Goal: Task Accomplishment & Management: Complete application form

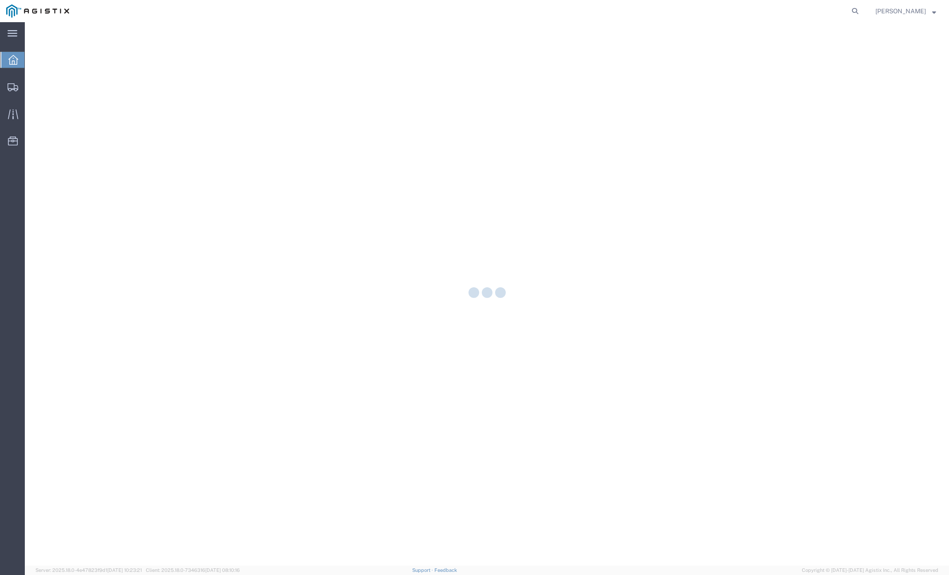
click at [52, 86] on div at bounding box center [487, 294] width 924 height 544
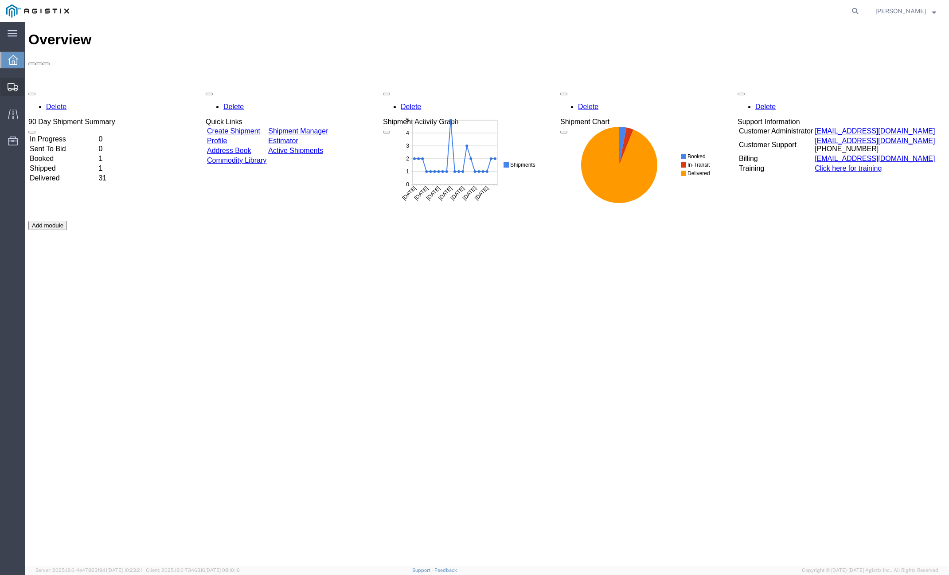
click at [31, 88] on span "Shipments" at bounding box center [27, 87] width 6 height 18
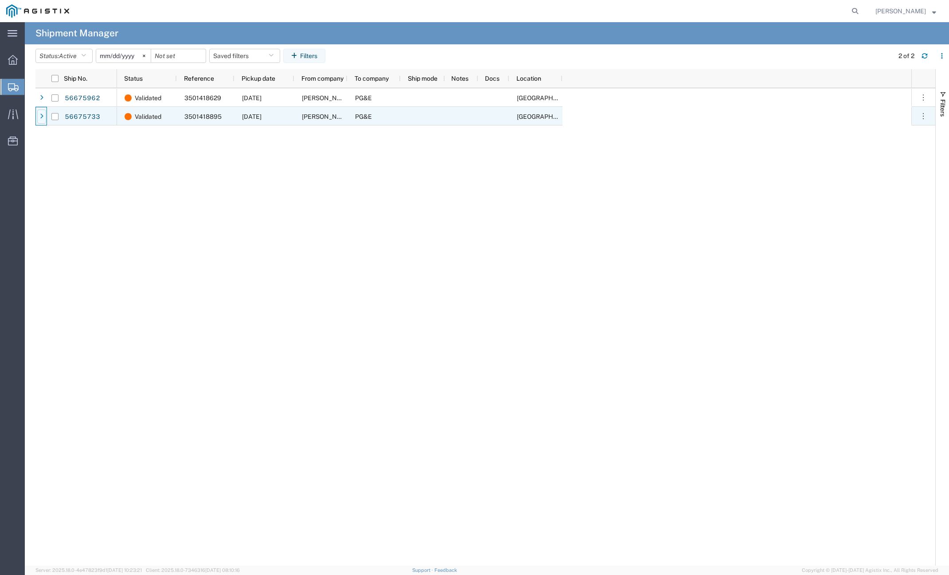
click at [43, 116] on icon at bounding box center [42, 117] width 4 height 6
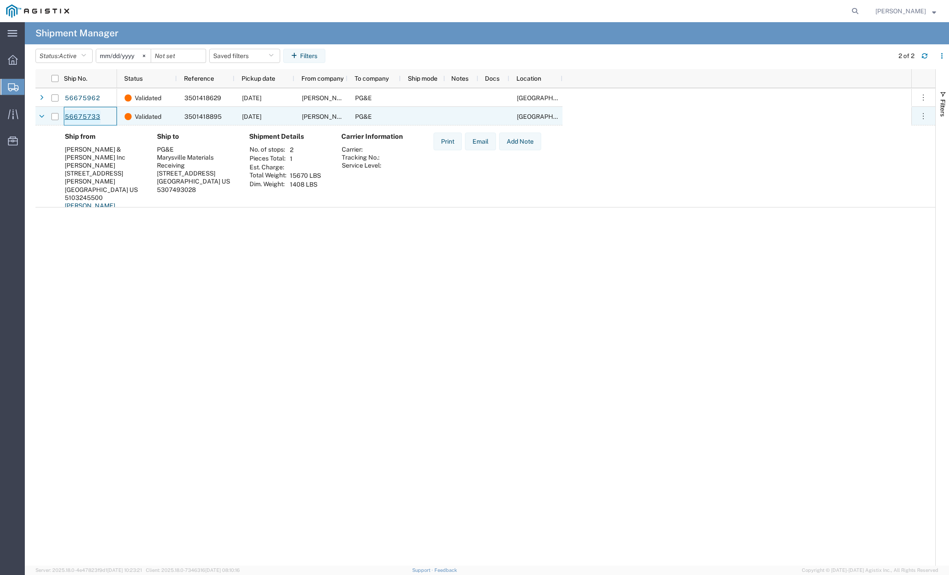
click at [85, 113] on link "56675733" at bounding box center [82, 117] width 36 height 14
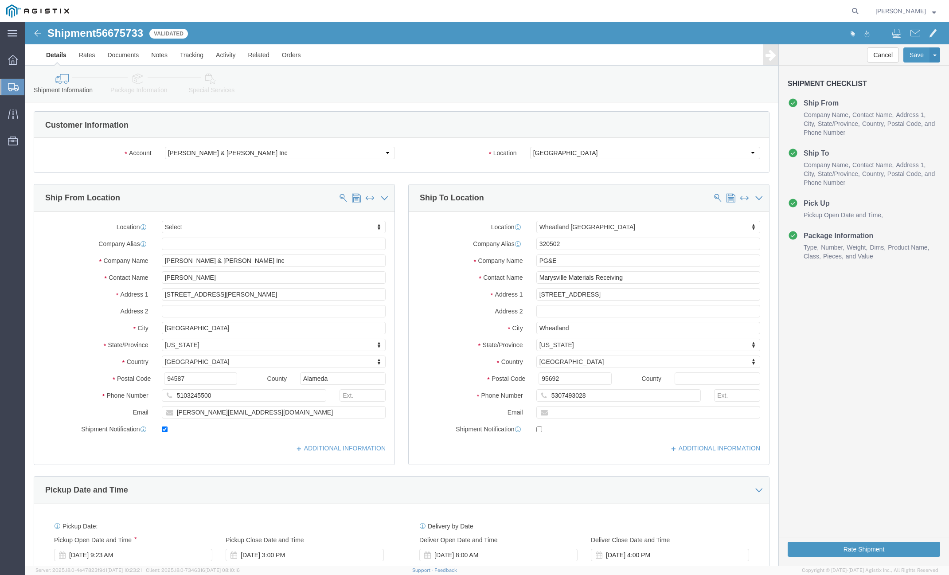
select select
select select "19996"
click select "Select [PERSON_NAME] & [PERSON_NAME] Inc PG&E"
select select "9596"
click select "Select [PERSON_NAME] & [PERSON_NAME] Inc PG&E"
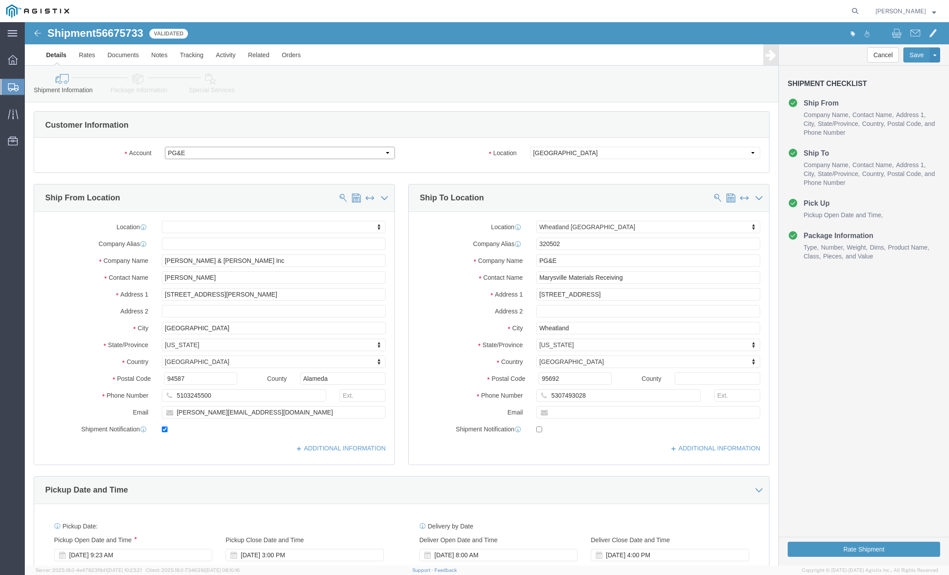
select select
select select "19996"
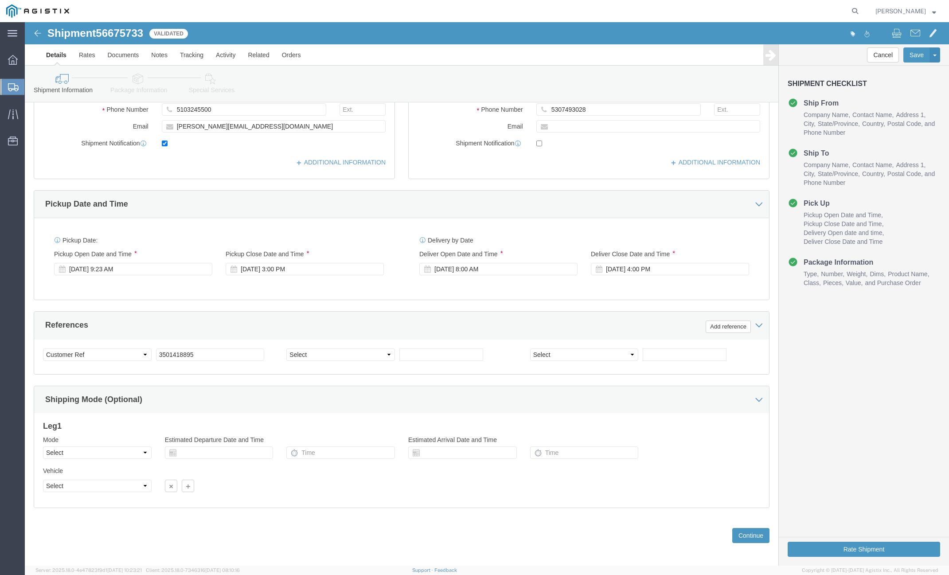
scroll to position [290, 0]
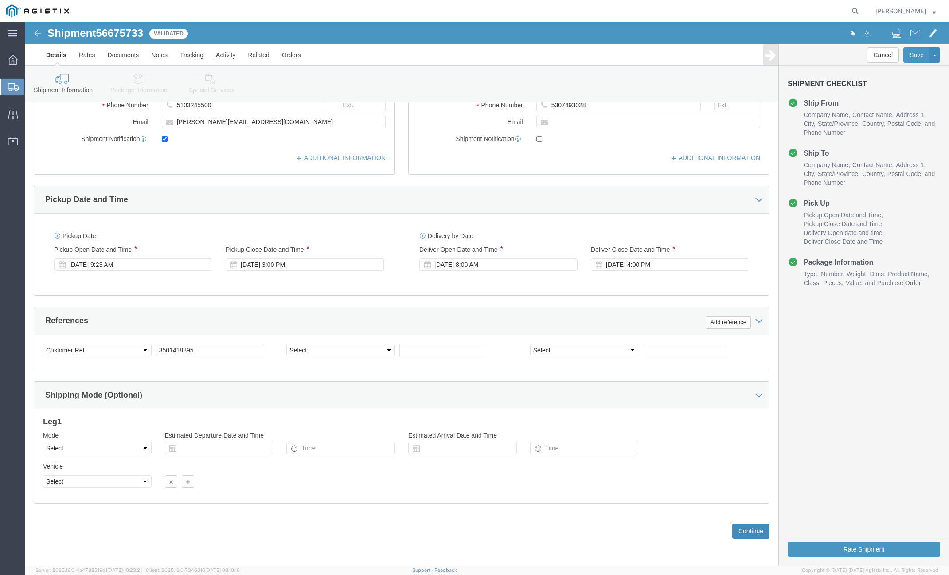
click button "Continue"
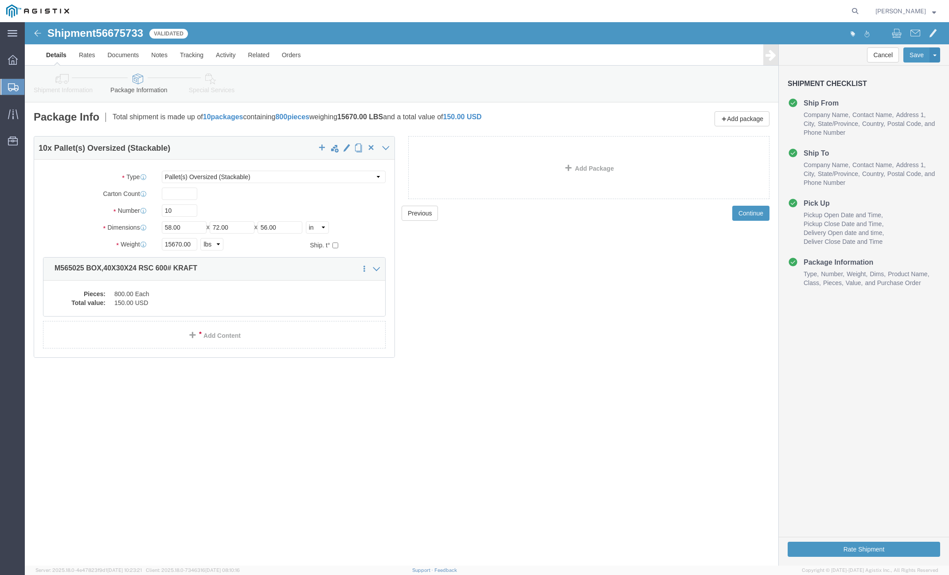
click div "Please fix the following errors Customer Information Account Select [PERSON_NAM…"
click img
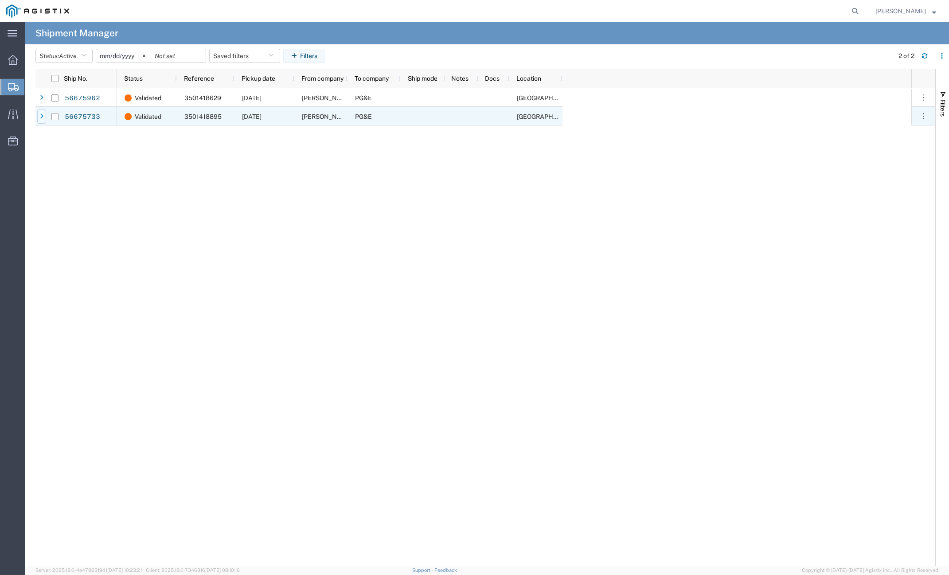
click at [45, 117] on div at bounding box center [41, 117] width 9 height 14
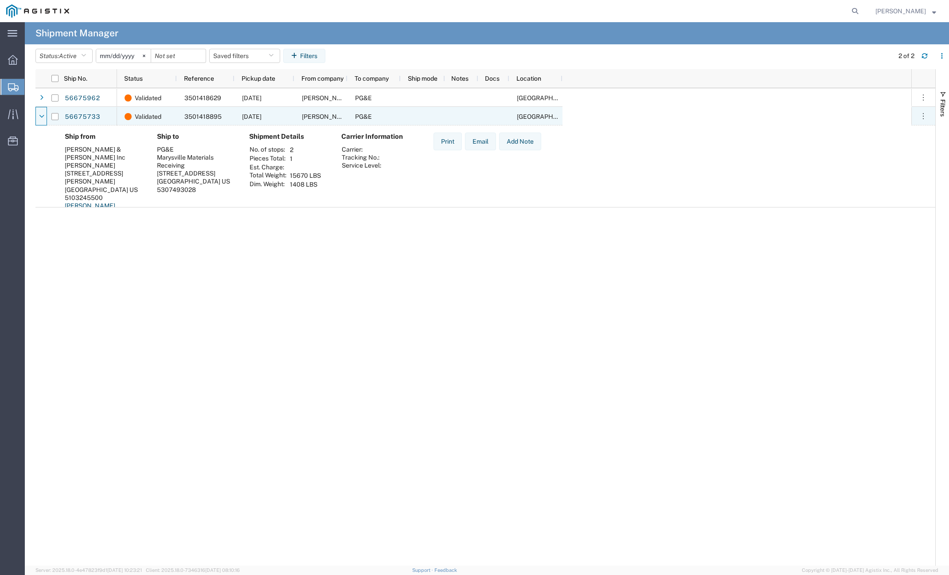
click at [45, 117] on div at bounding box center [41, 117] width 9 height 14
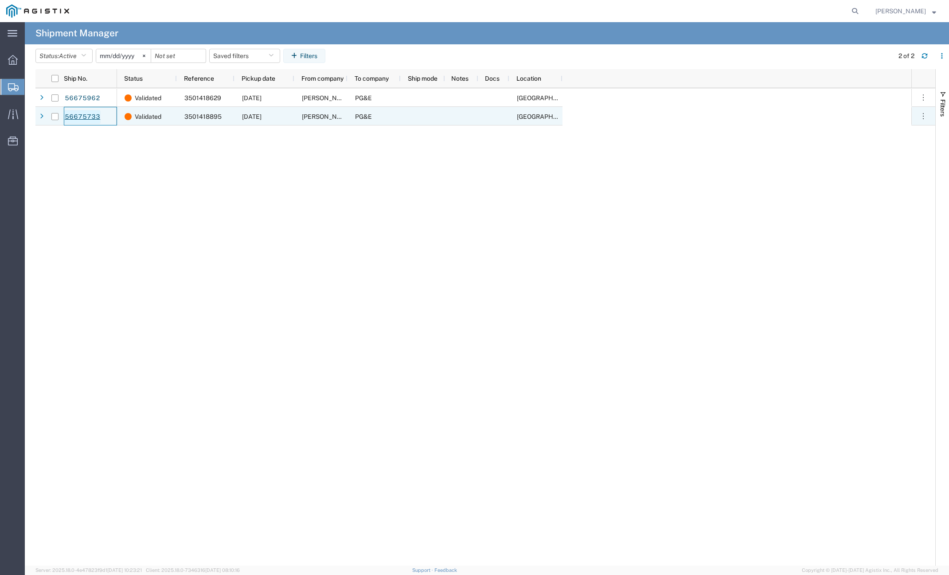
click at [89, 117] on link "56675733" at bounding box center [82, 117] width 36 height 14
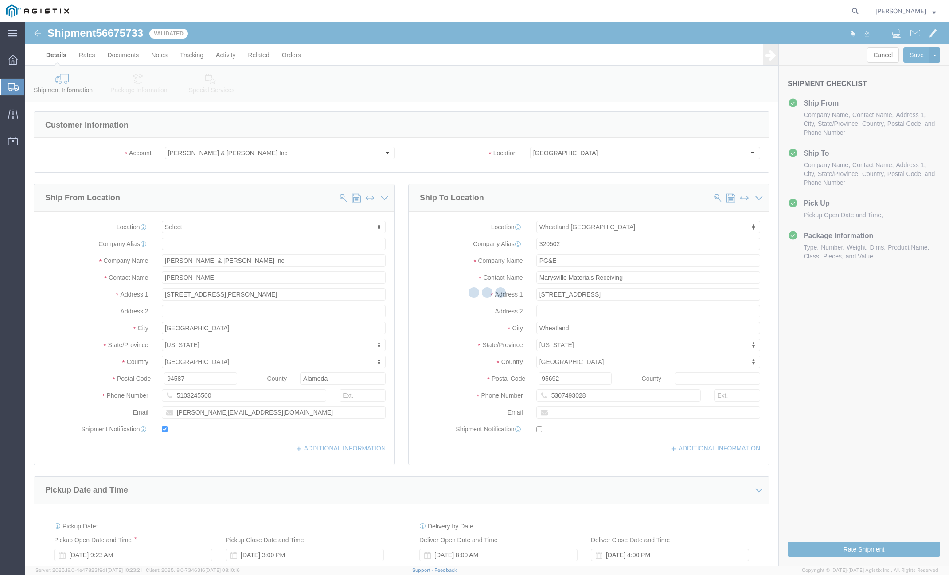
select select
select select "19996"
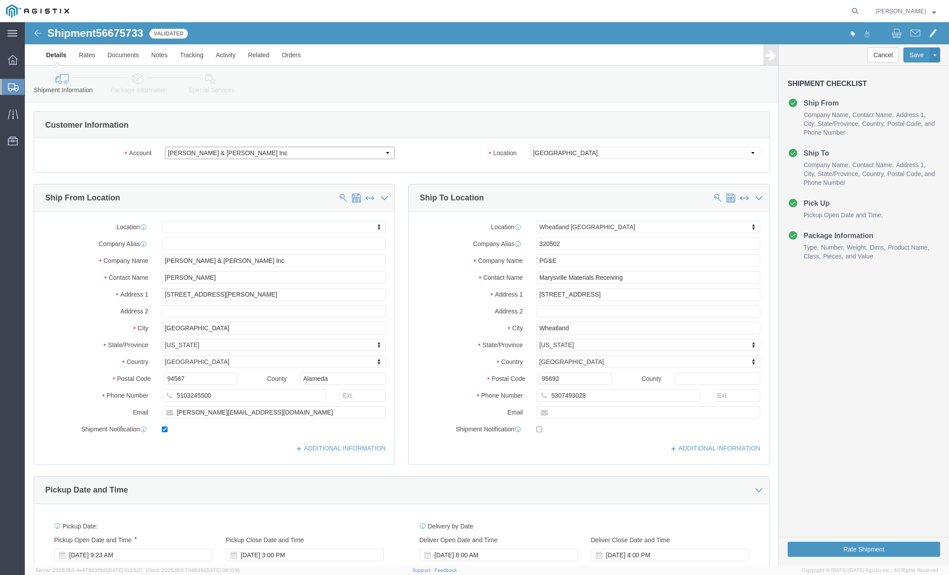
click select "Select [PERSON_NAME] & [PERSON_NAME] Inc PG&E"
select select "9596"
click select "Select [PERSON_NAME] & [PERSON_NAME] Inc PG&E"
select select
select select "19996"
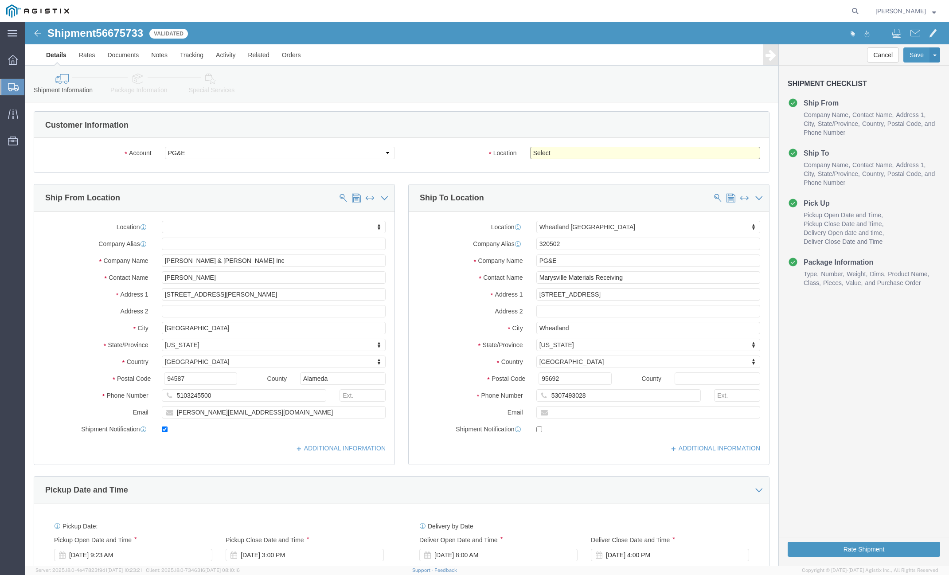
click select "Select All Others [GEOGRAPHIC_DATA] [GEOGRAPHIC_DATA] [GEOGRAPHIC_DATA] [GEOGRA…"
select select "19996"
click select "Select All Others [GEOGRAPHIC_DATA] [GEOGRAPHIC_DATA] [GEOGRAPHIC_DATA] [GEOGRA…"
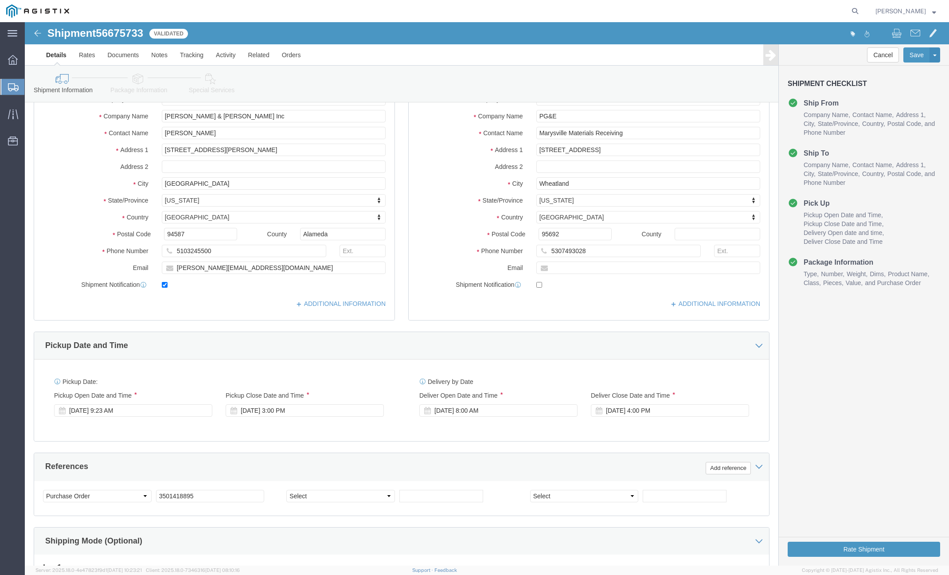
scroll to position [266, 0]
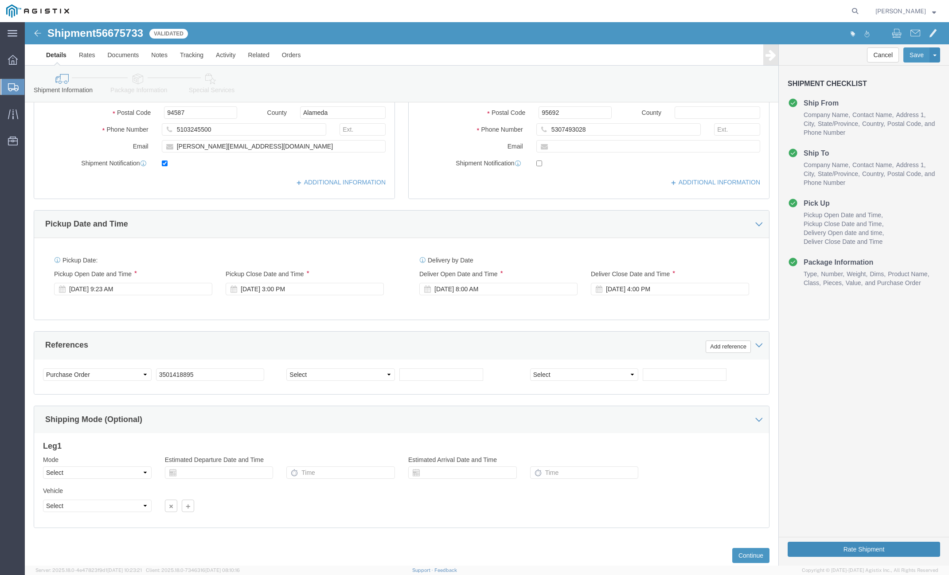
click button "Rate Shipment"
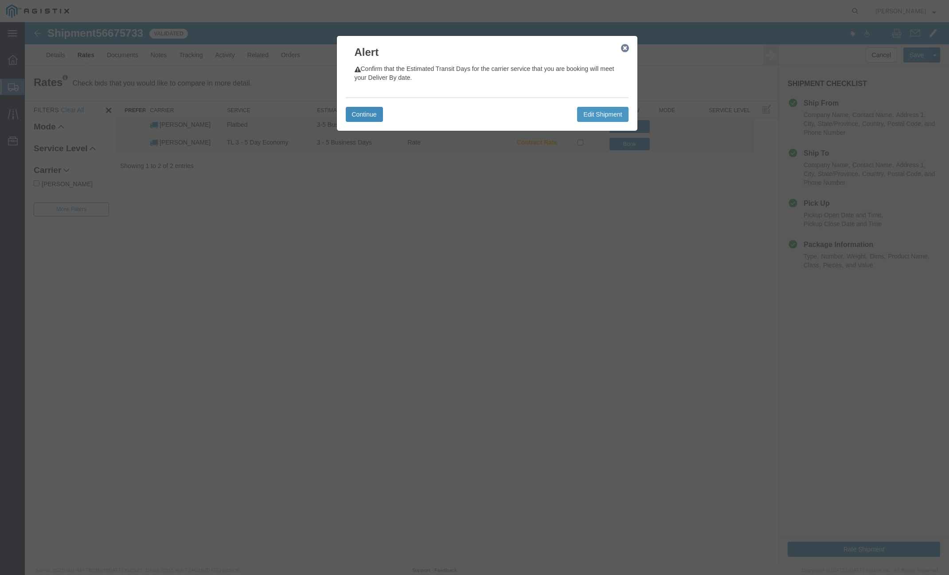
click at [369, 110] on button "Continue" at bounding box center [364, 114] width 37 height 15
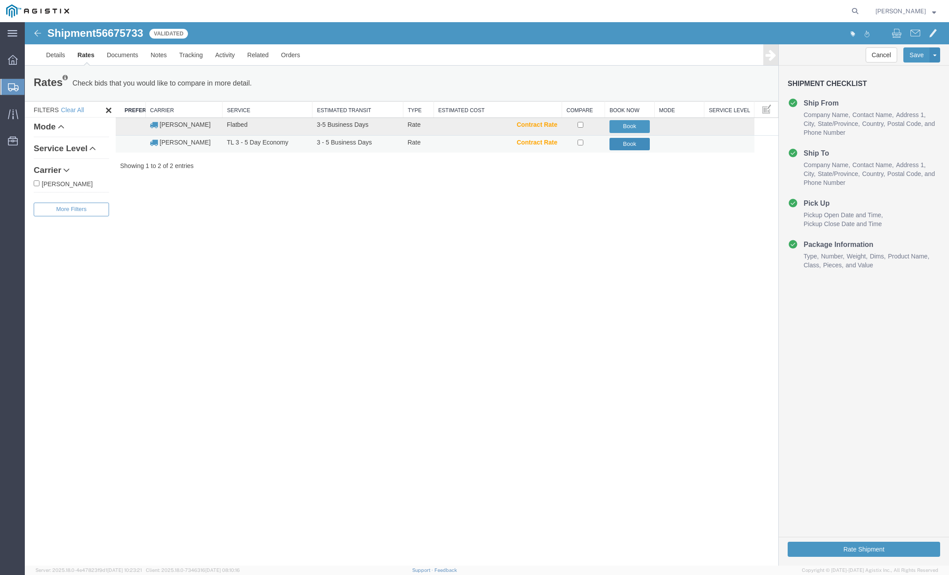
click at [615, 142] on button "Book" at bounding box center [630, 144] width 41 height 13
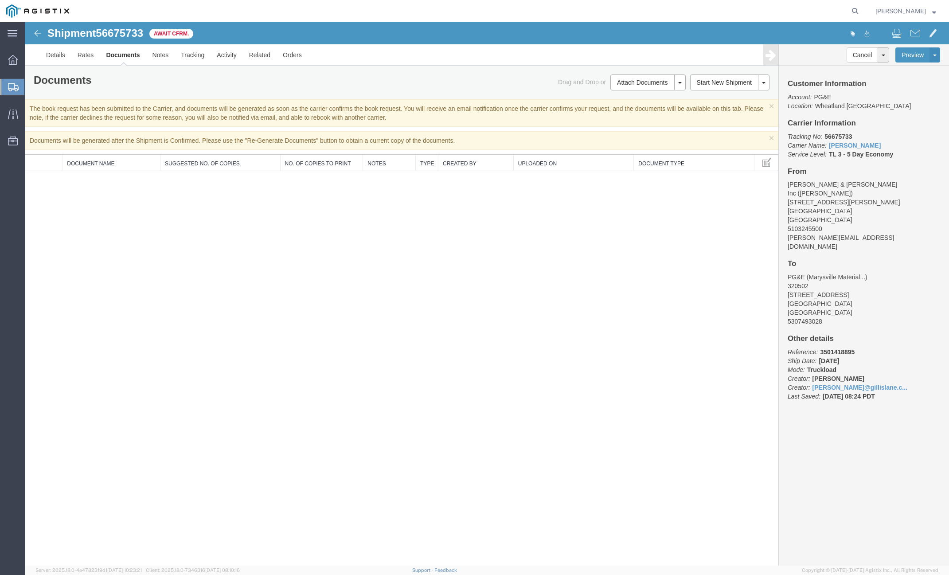
click at [31, 86] on span "Shipments" at bounding box center [27, 87] width 7 height 18
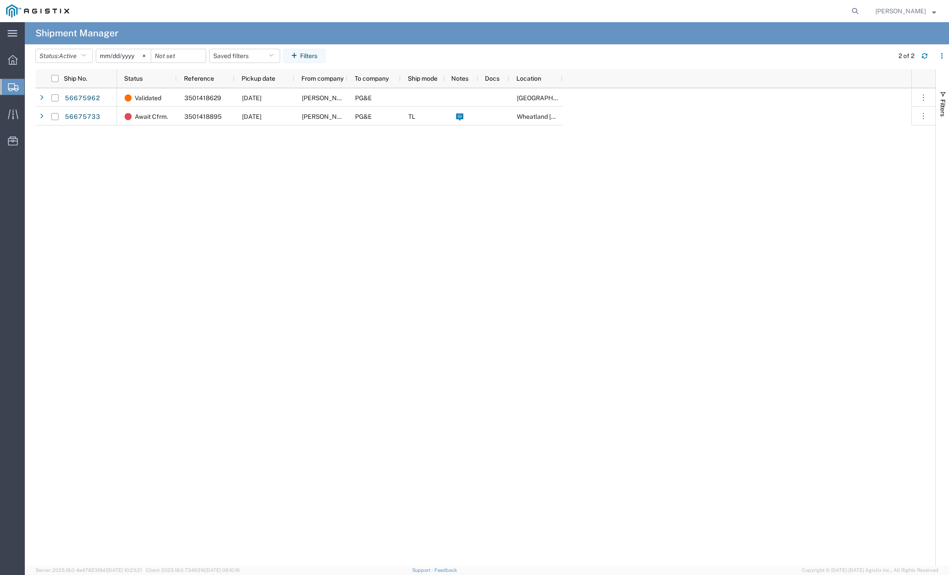
click at [178, 179] on div "Validated 3501418629 [DATE] [PERSON_NAME] & [PERSON_NAME] Inc PG&E Union City A…" at bounding box center [514, 327] width 795 height 478
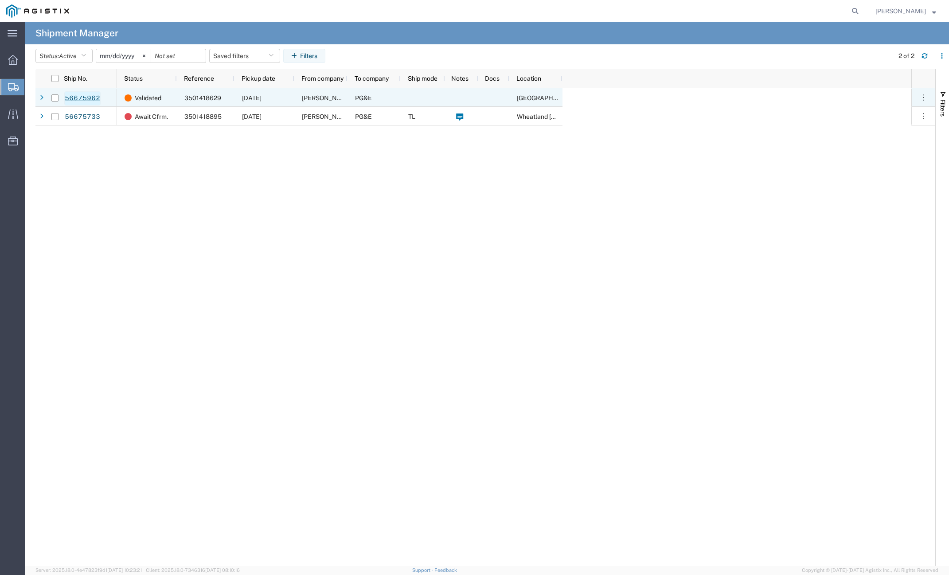
click at [86, 96] on link "56675962" at bounding box center [82, 98] width 36 height 14
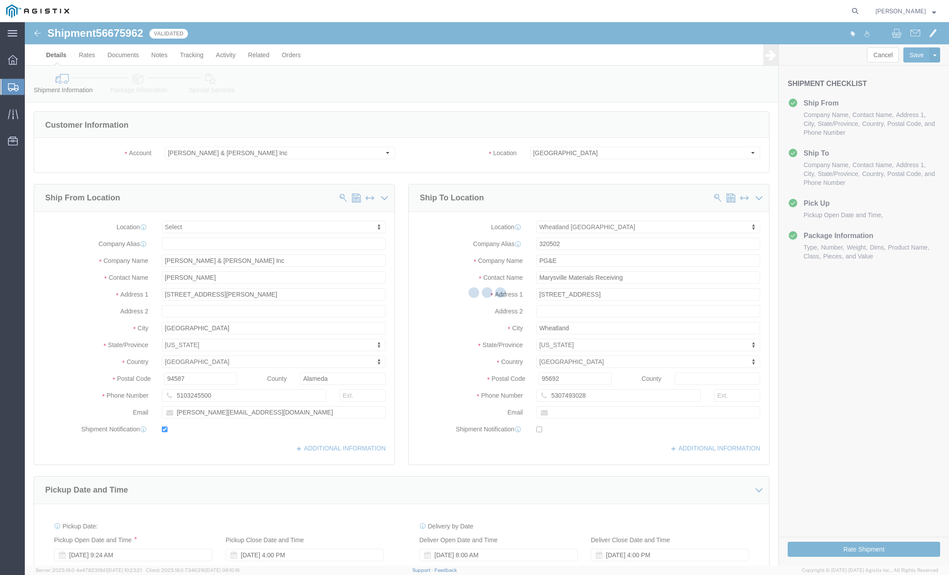
select select
select select "19996"
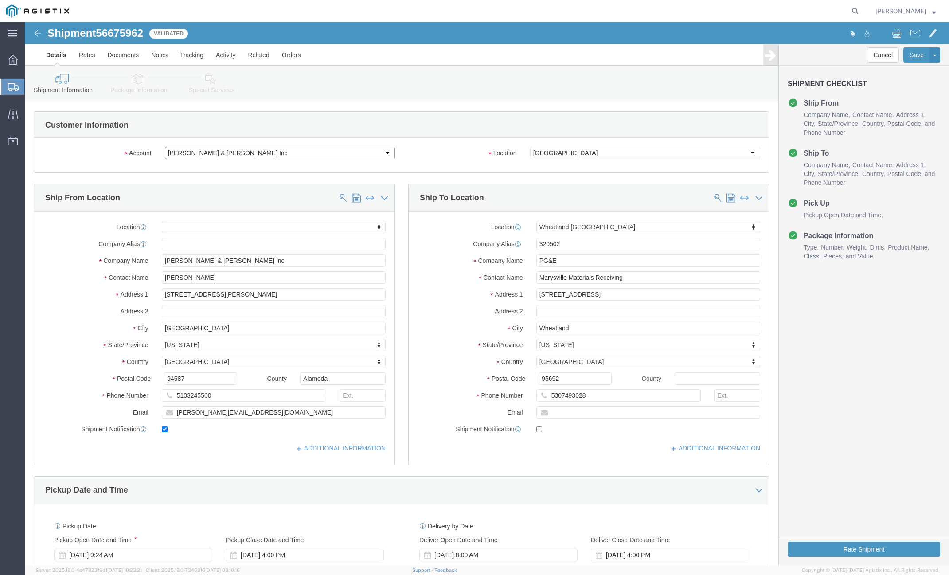
drag, startPoint x: 212, startPoint y: 152, endPoint x: 188, endPoint y: 130, distance: 33.3
click select "Select [PERSON_NAME] & [PERSON_NAME] Inc PG&E"
select select "9596"
click select "Select [PERSON_NAME] & [PERSON_NAME] Inc PG&E"
select select
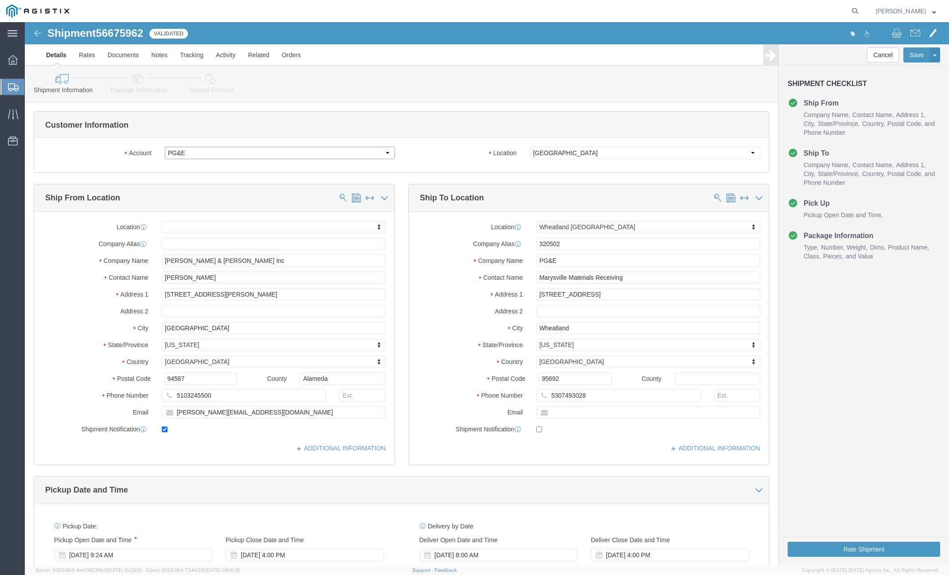
select select "19996"
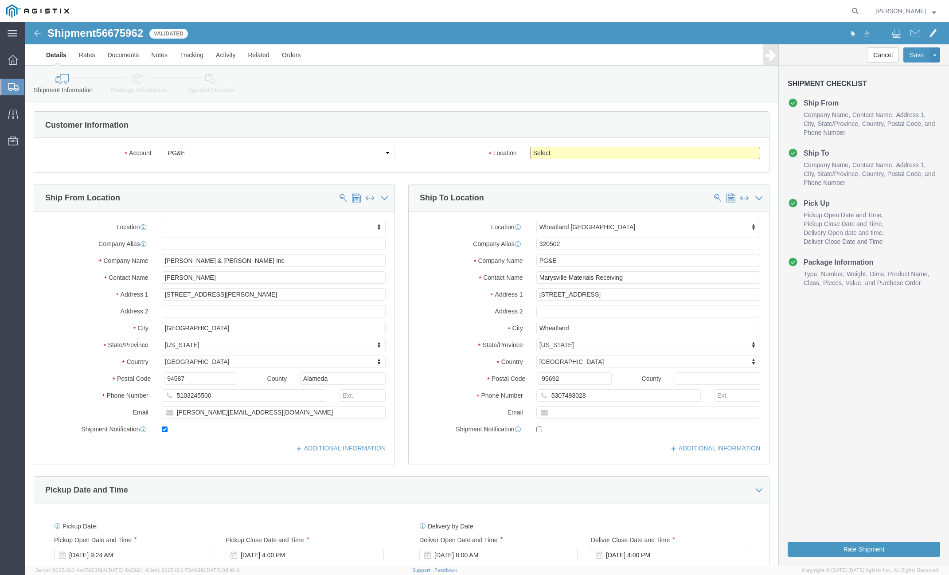
click select "Select All Others [GEOGRAPHIC_DATA] [GEOGRAPHIC_DATA] [GEOGRAPHIC_DATA] [GEOGRA…"
select select "19996"
click select "Select All Others [GEOGRAPHIC_DATA] [GEOGRAPHIC_DATA] [GEOGRAPHIC_DATA] [GEOGRA…"
click button "Rate Shipment"
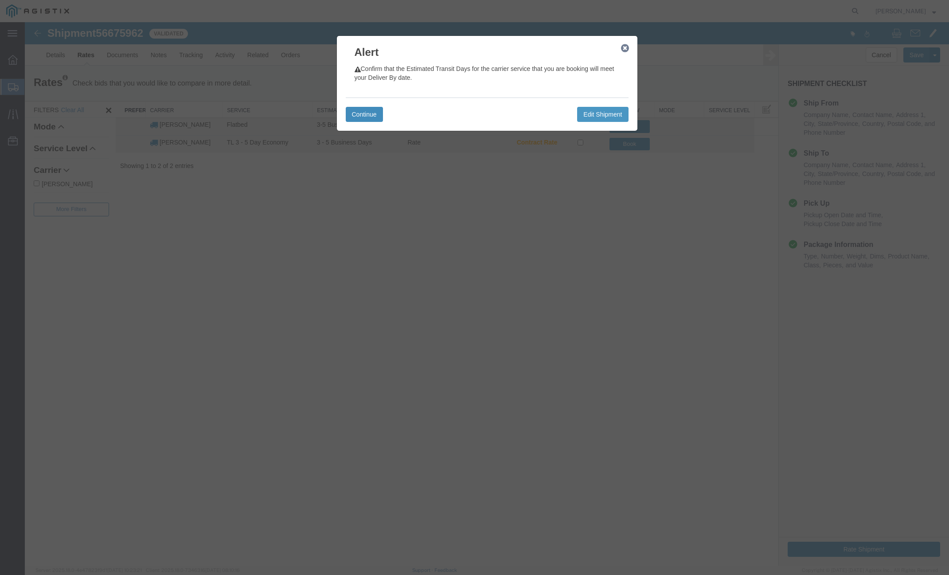
click at [363, 111] on button "Continue" at bounding box center [364, 114] width 37 height 15
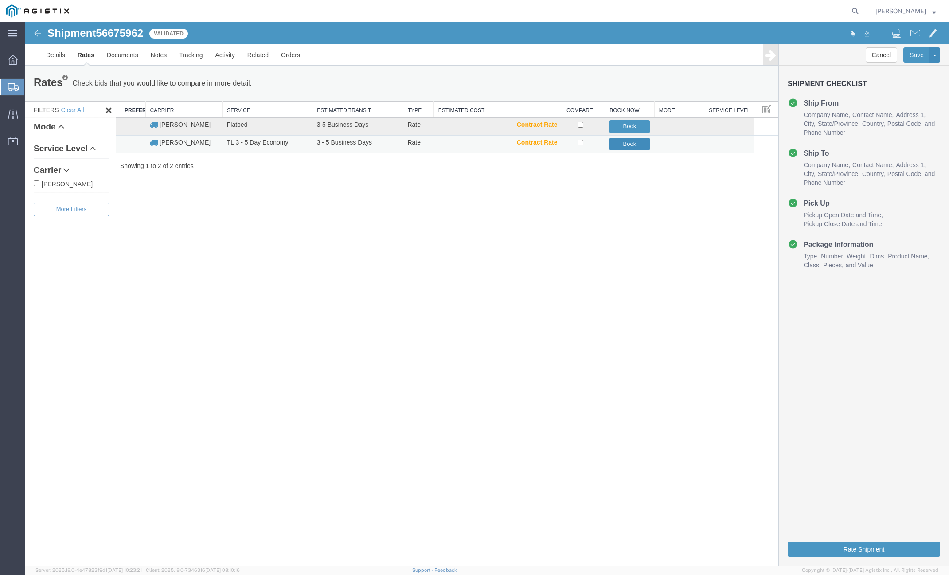
click at [626, 142] on button "Book" at bounding box center [630, 144] width 41 height 13
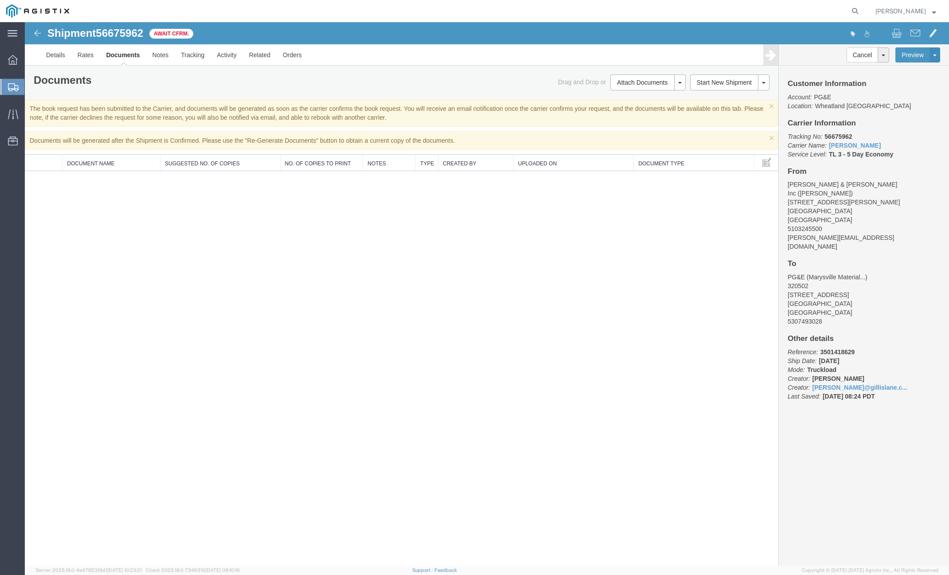
click at [31, 85] on span "Shipments" at bounding box center [27, 87] width 7 height 18
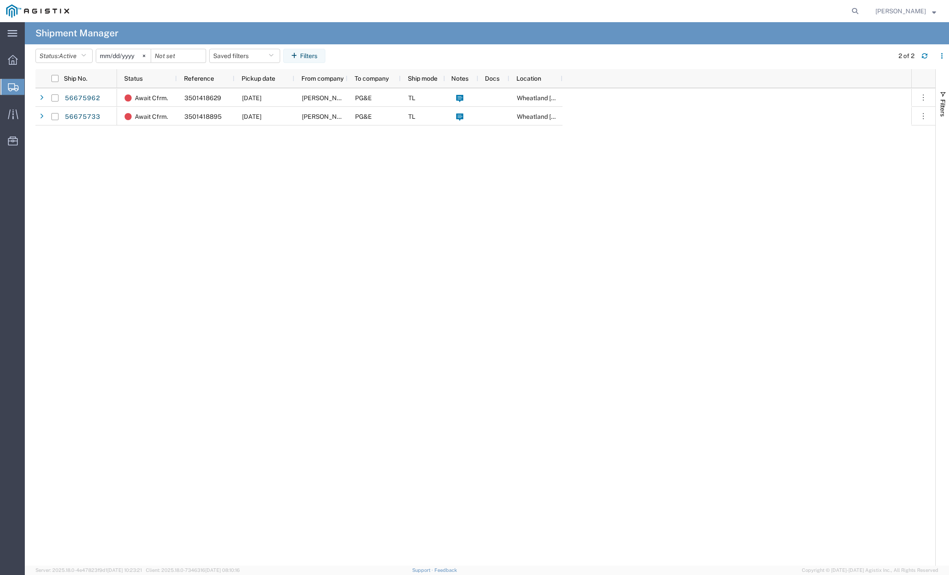
click at [243, 168] on div "Await Cfrm. 3501418629 [DATE] [PERSON_NAME] & [PERSON_NAME] Inc PG&E [PERSON_NA…" at bounding box center [514, 327] width 795 height 478
